Goal: Task Accomplishment & Management: Use online tool/utility

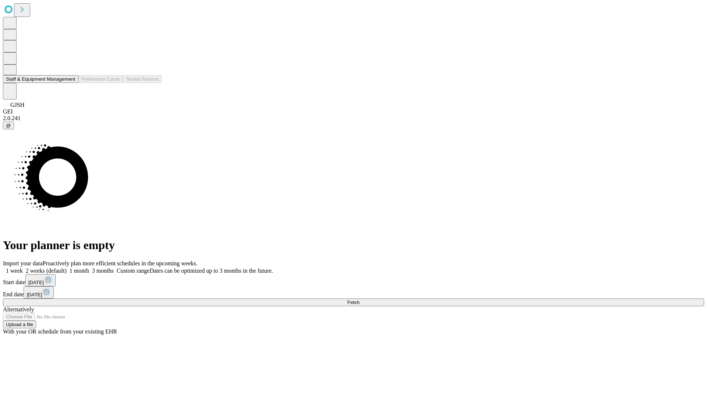
click at [70, 83] on button "Staff & Equipment Management" at bounding box center [40, 79] width 75 height 8
